Goal: Task Accomplishment & Management: Manage account settings

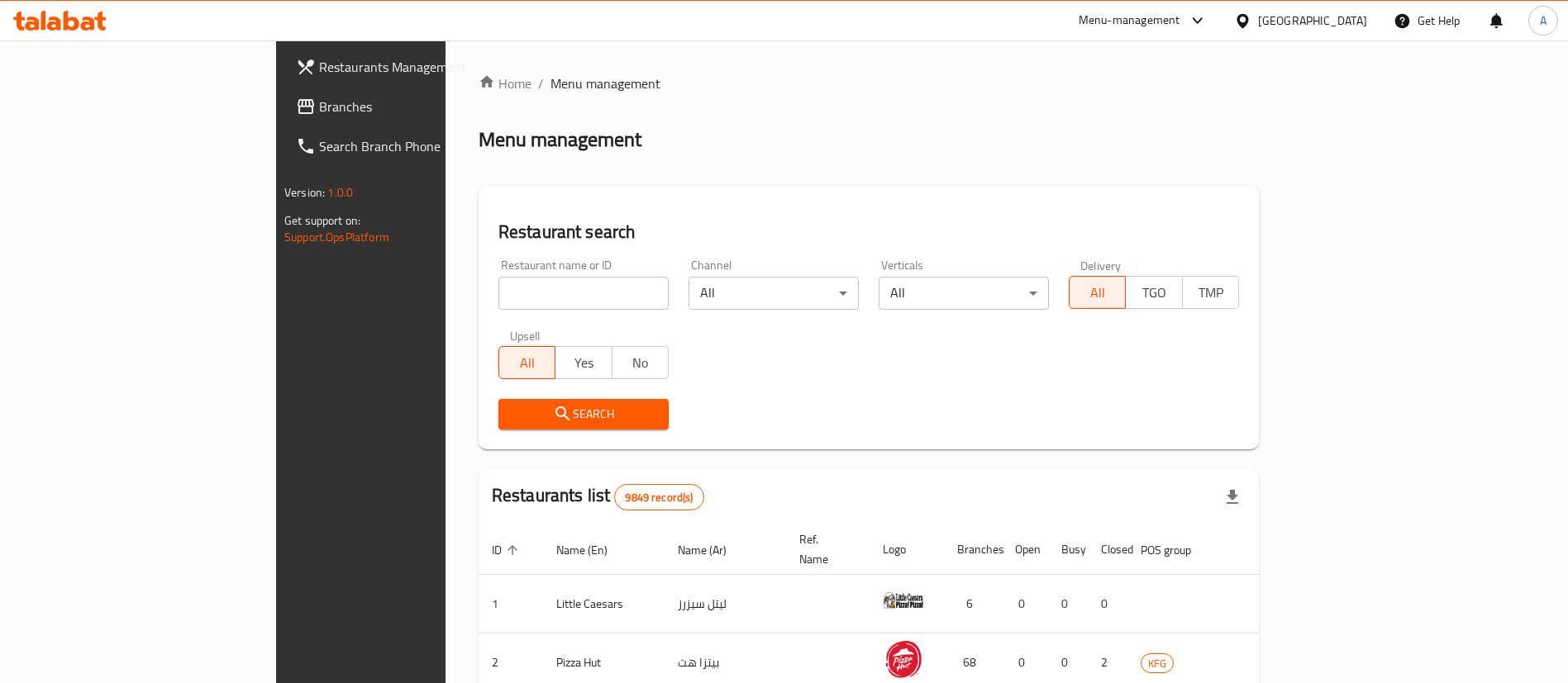
click at [499, 279] on input "search" at bounding box center [583, 293] width 170 height 33
type input "top bun"
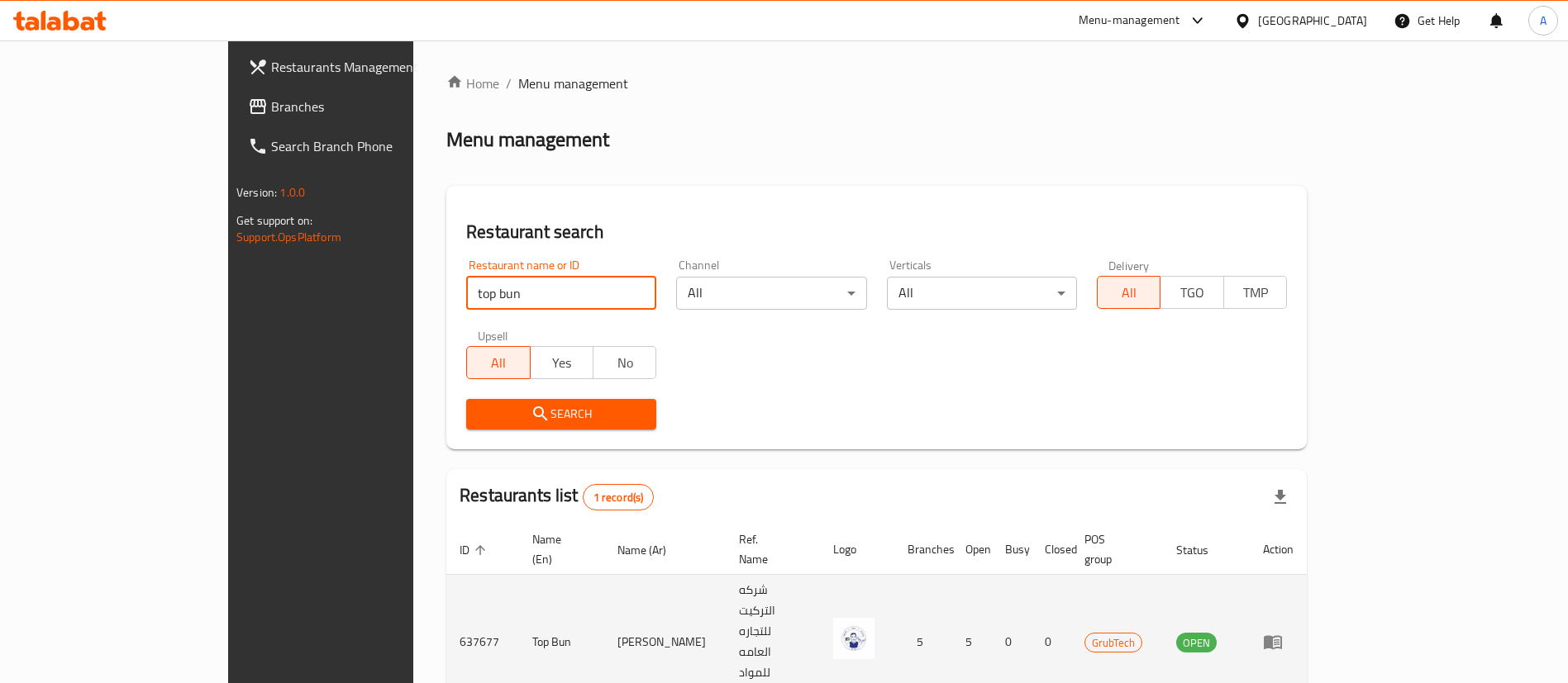
click at [1282, 636] on icon "enhanced table" at bounding box center [1273, 643] width 18 height 14
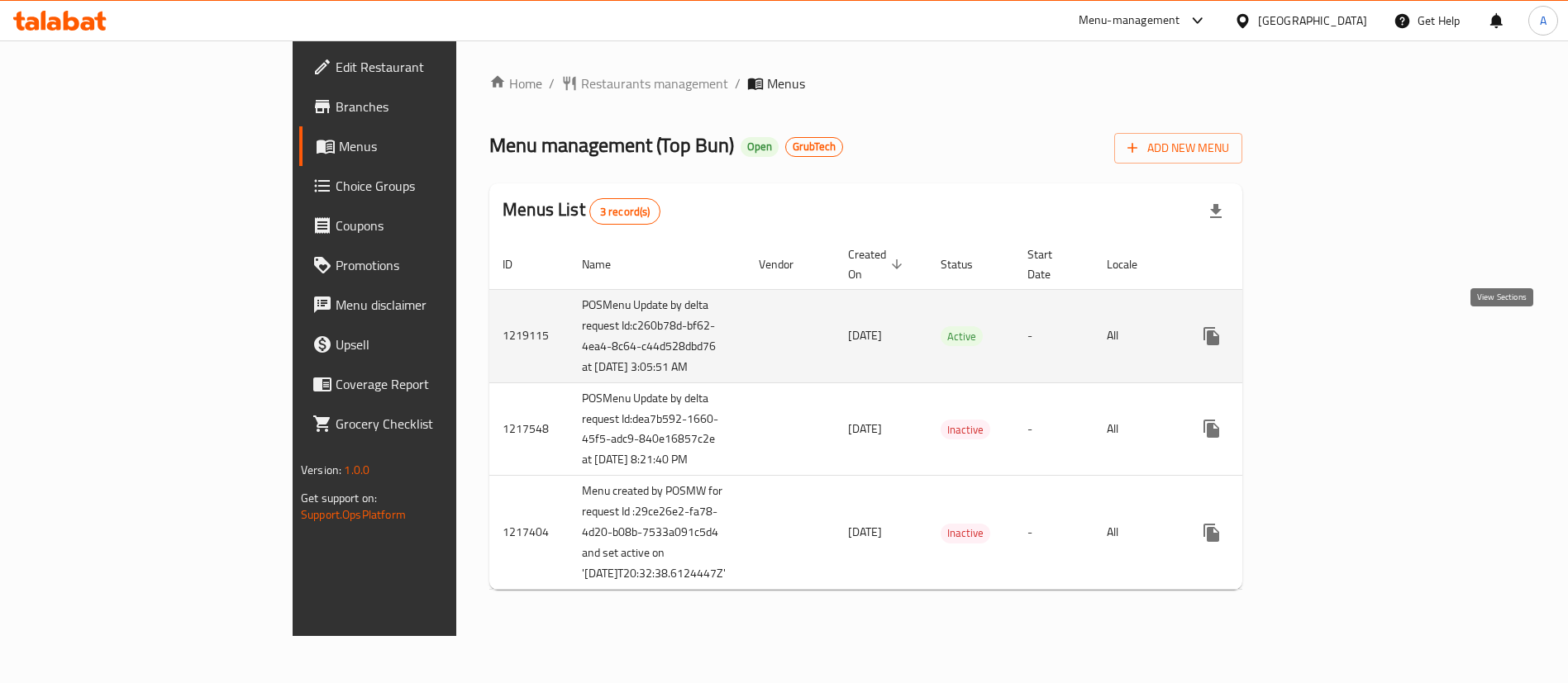
click at [1341, 340] on icon "enhanced table" at bounding box center [1331, 337] width 20 height 20
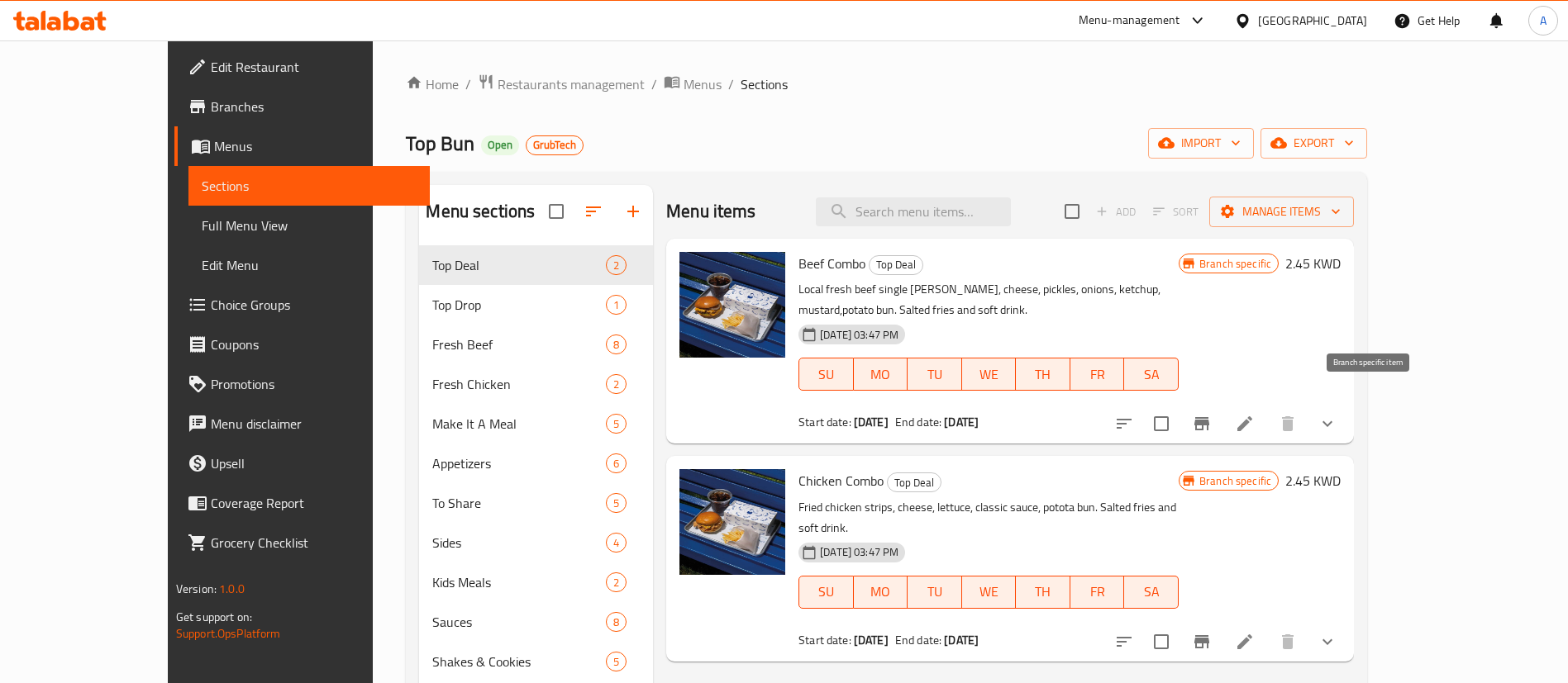
click at [1221, 404] on button "Branch-specific-item" at bounding box center [1202, 424] width 40 height 40
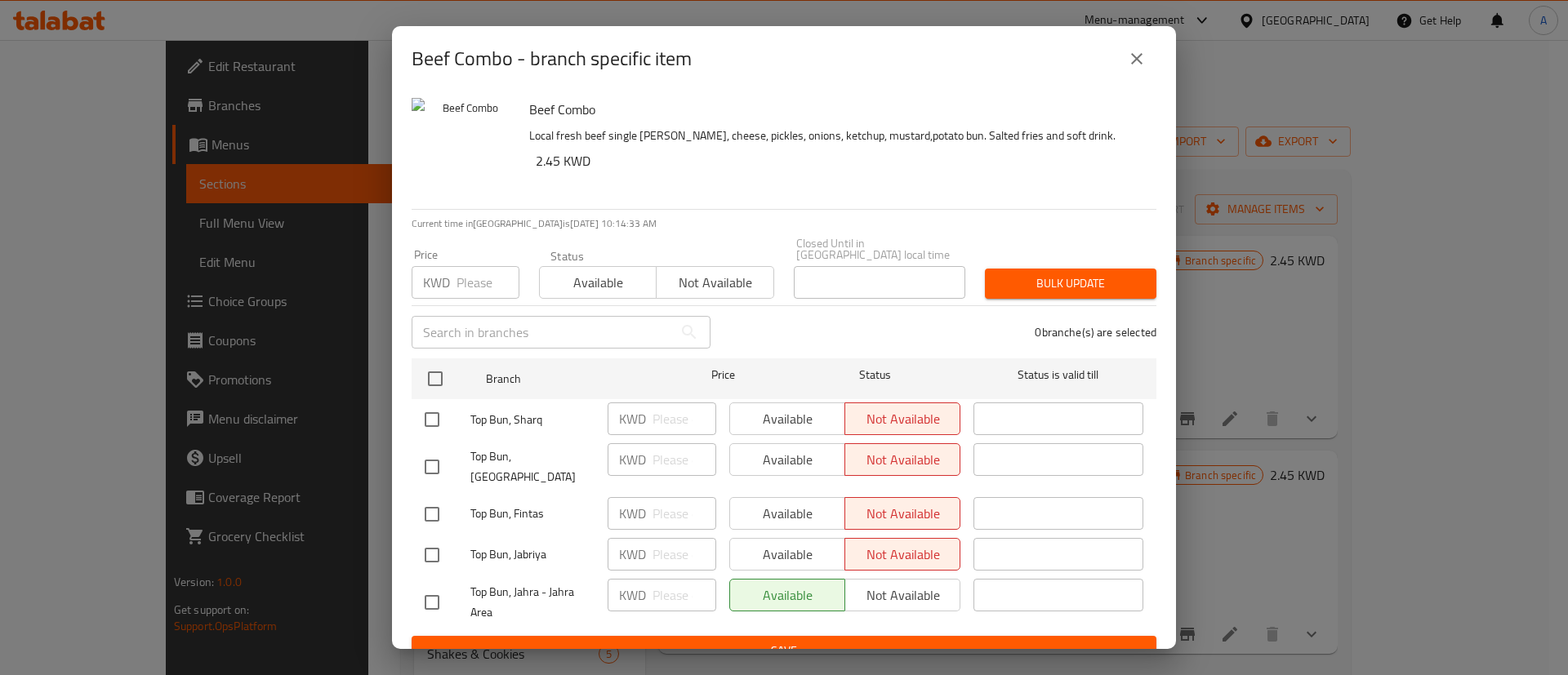
click at [1133, 74] on button "close" at bounding box center [1137, 59] width 39 height 39
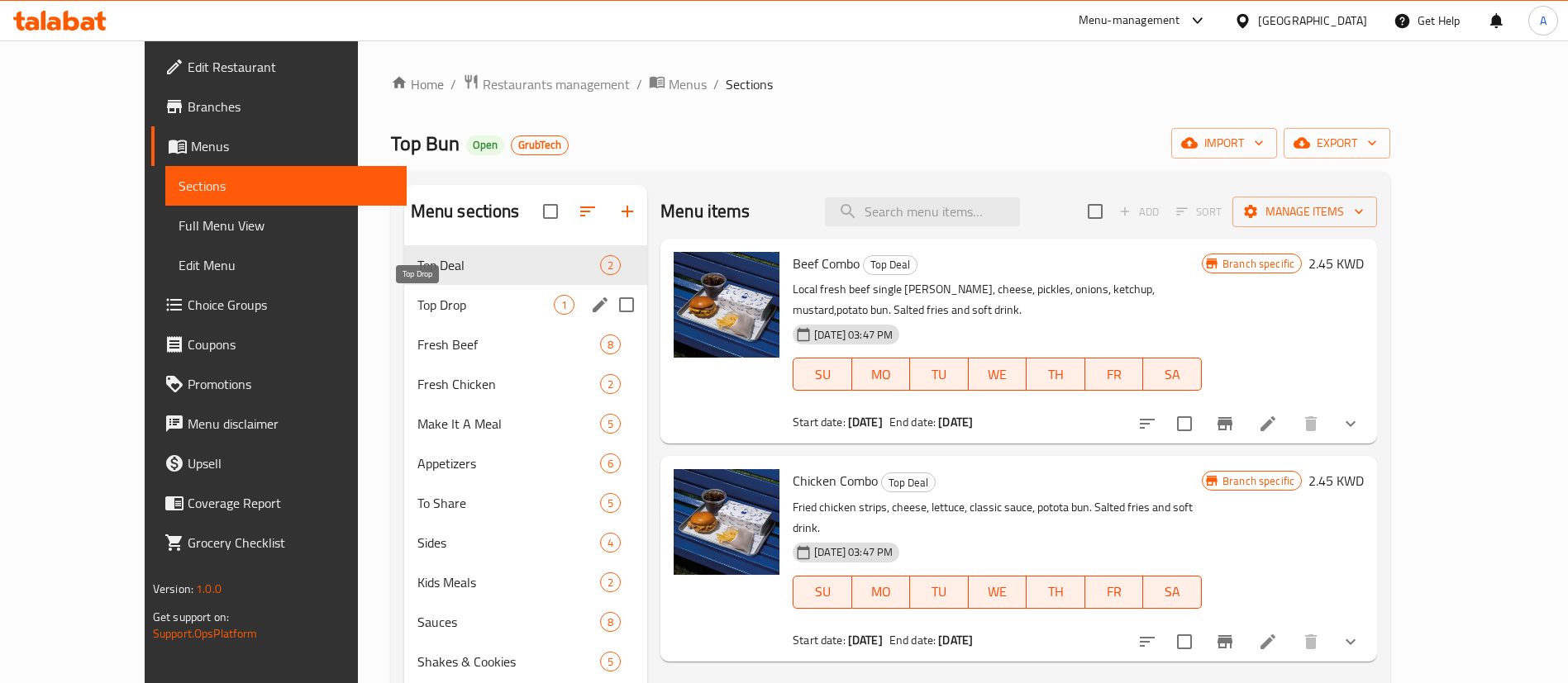
click at [417, 312] on span "Top Drop" at bounding box center [485, 305] width 136 height 20
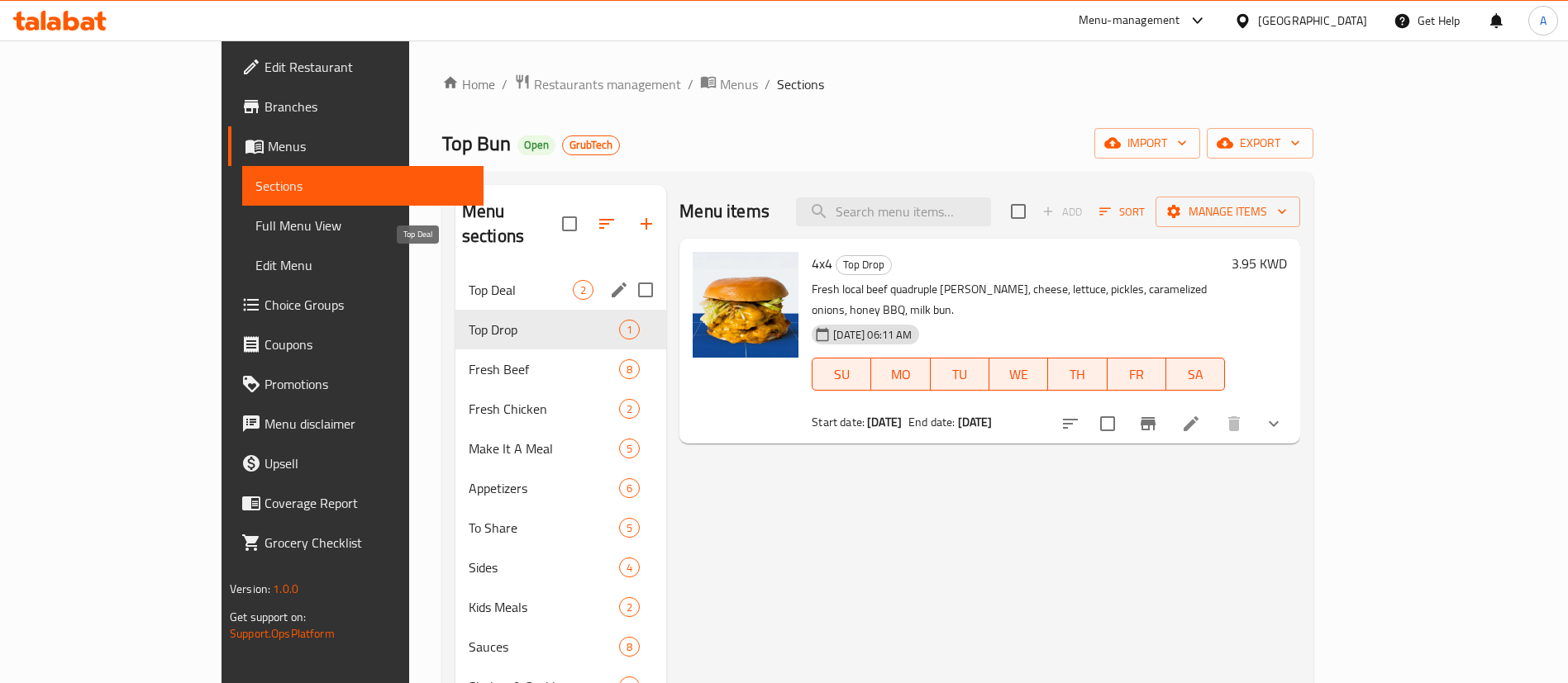
click at [469, 280] on span "Top Deal" at bounding box center [520, 290] width 104 height 20
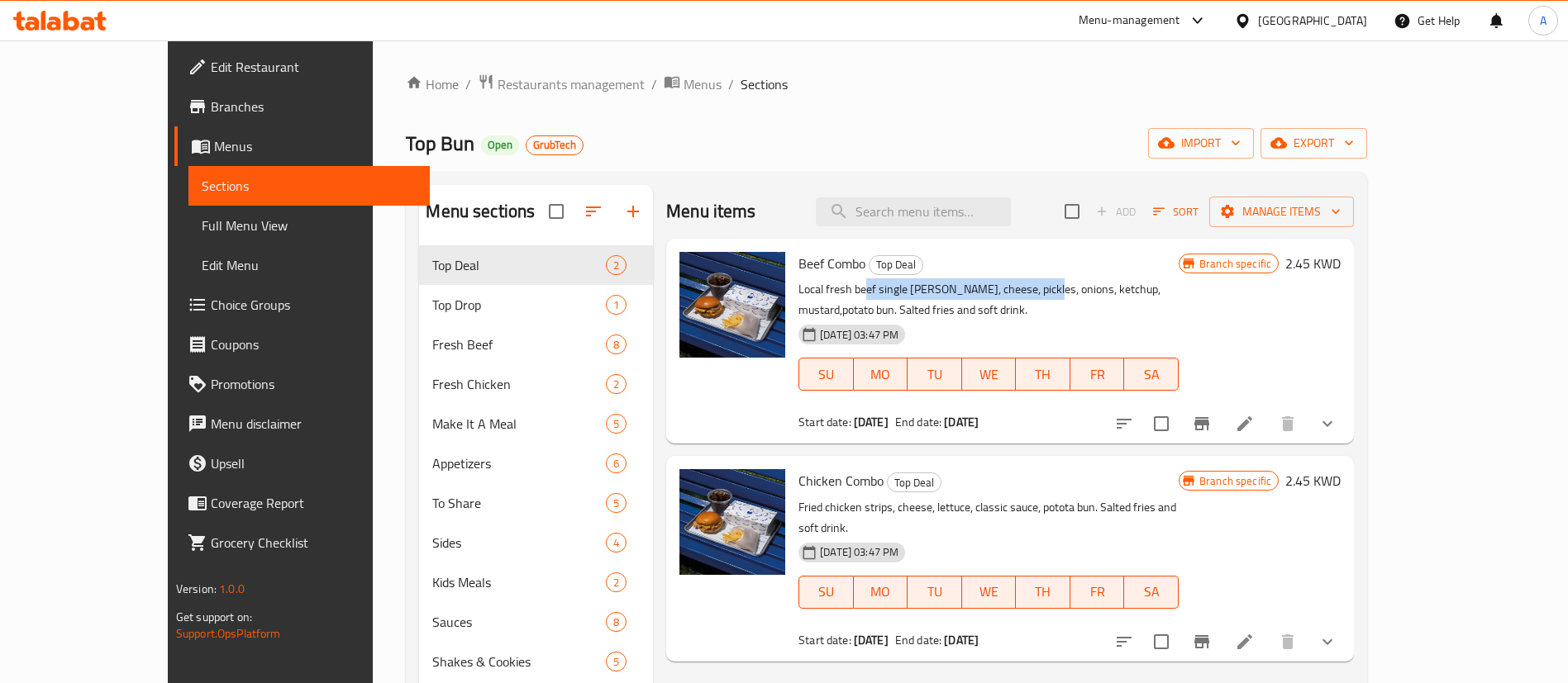
drag, startPoint x: 822, startPoint y: 291, endPoint x: 997, endPoint y: 293, distance: 175.0
click at [997, 293] on p "Local fresh beef single [PERSON_NAME], cheese, pickles, onions, ketchup, mustar…" at bounding box center [988, 300] width 380 height 42
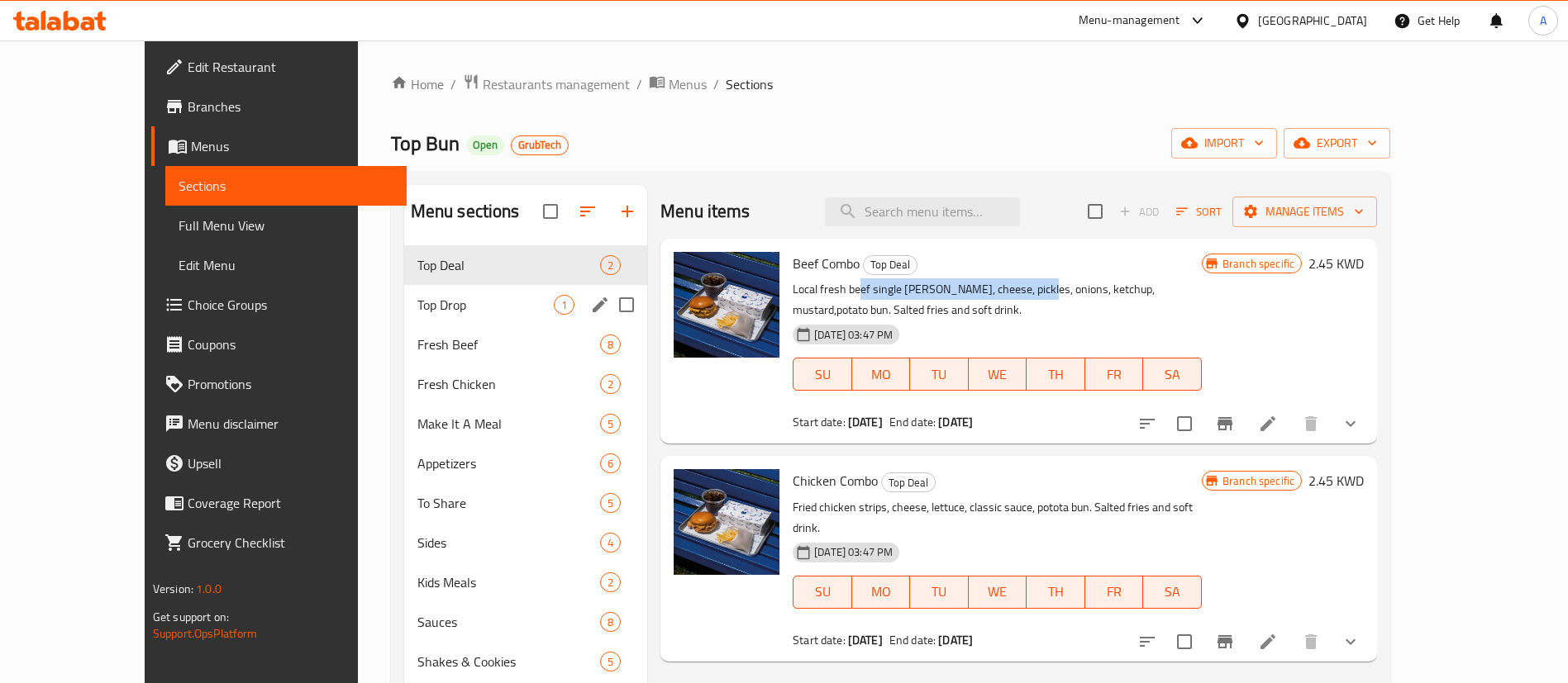
click at [482, 322] on div "Top Drop 1" at bounding box center [525, 305] width 243 height 40
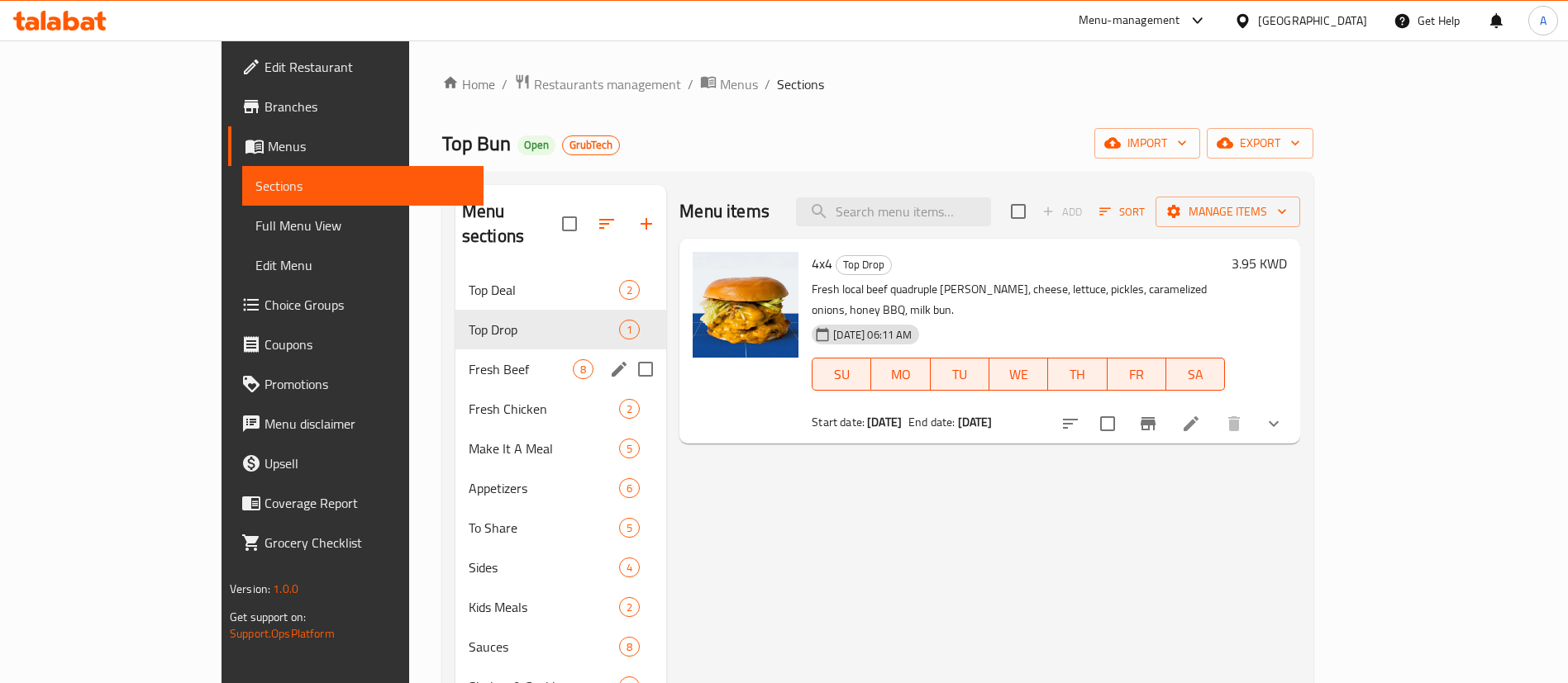
click at [497, 356] on div "Fresh Beef 8" at bounding box center [561, 369] width 212 height 40
